Goal: Task Accomplishment & Management: Complete application form

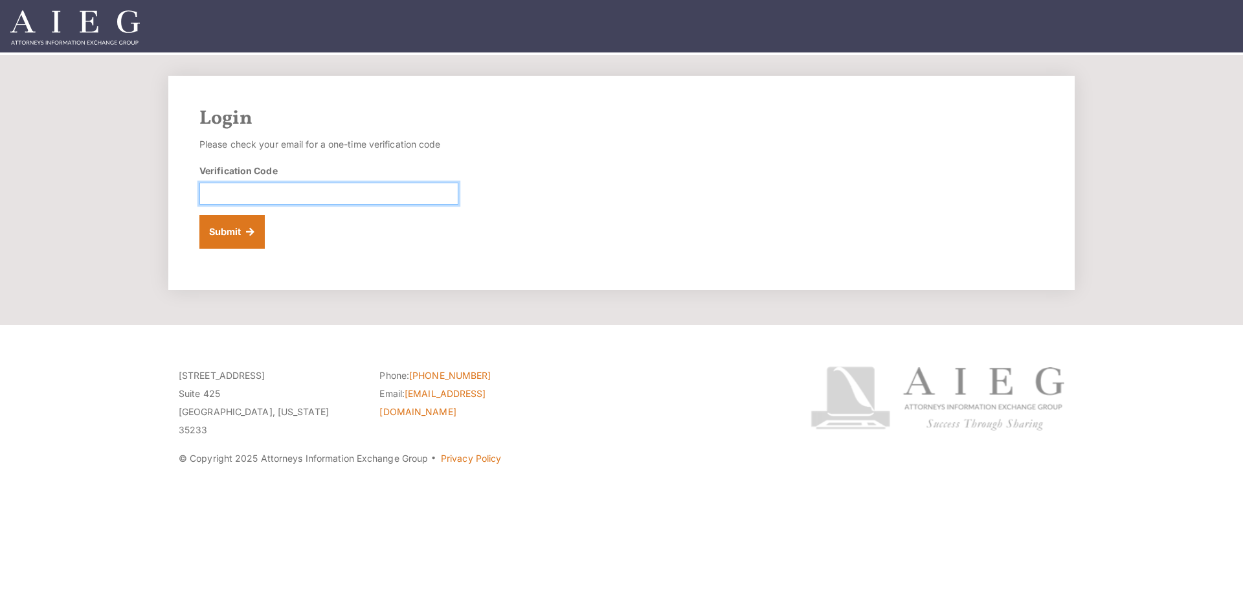
click at [316, 190] on input "Verification Code" at bounding box center [328, 194] width 259 height 22
paste input "767981"
type input "767981"
click at [238, 234] on button "Submit" at bounding box center [231, 232] width 65 height 34
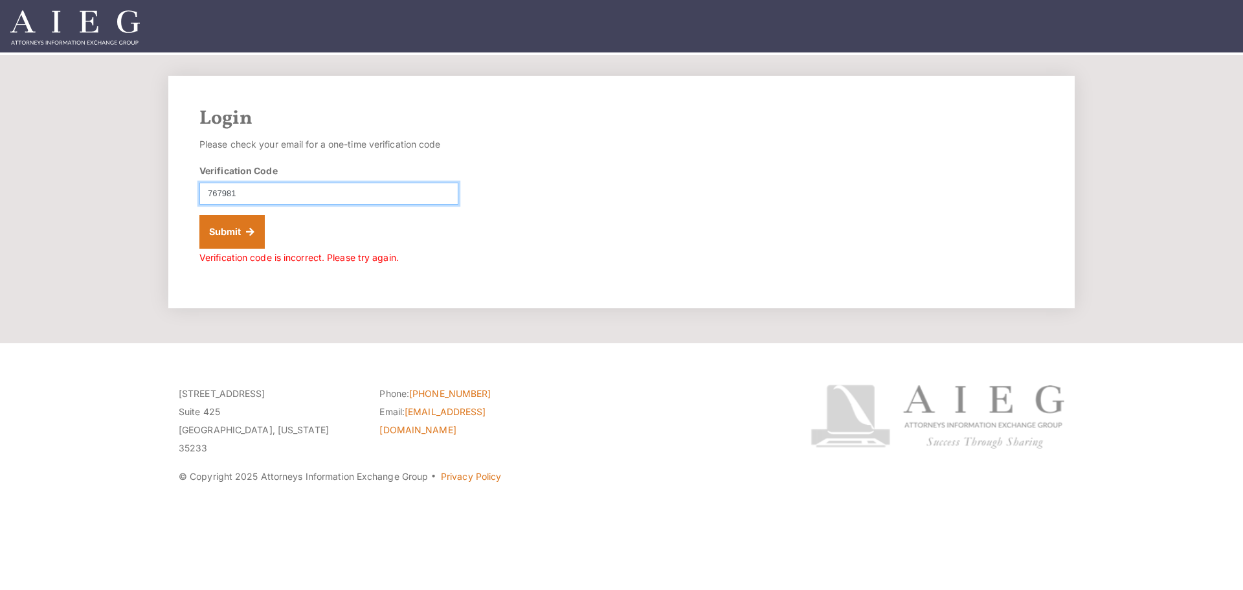
click at [278, 197] on input "767981" at bounding box center [328, 194] width 259 height 22
drag, startPoint x: 281, startPoint y: 191, endPoint x: 93, endPoint y: 190, distance: 188.4
click at [93, 190] on section "Login Please check your email for a one-time verification code Verification Cod…" at bounding box center [621, 199] width 1243 height 288
type input "767981"
click at [247, 234] on button "Submit" at bounding box center [231, 232] width 65 height 34
